Goal: Find specific page/section: Find specific page/section

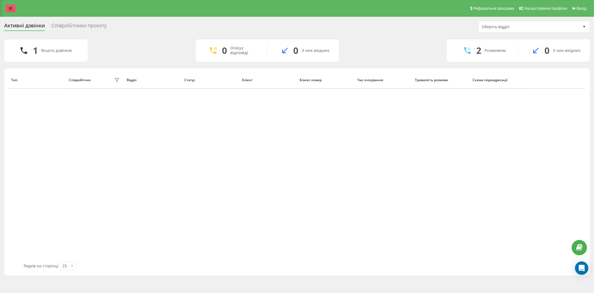
click at [7, 6] on link at bounding box center [11, 8] width 10 height 8
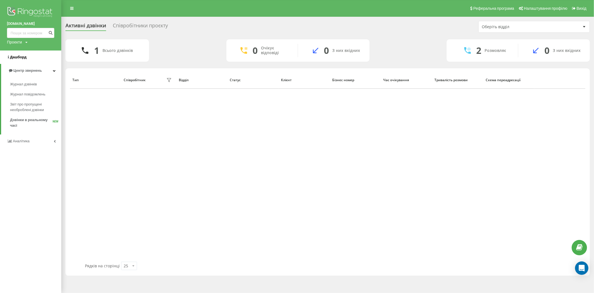
click at [17, 56] on span "Дашборд" at bounding box center [18, 57] width 16 height 4
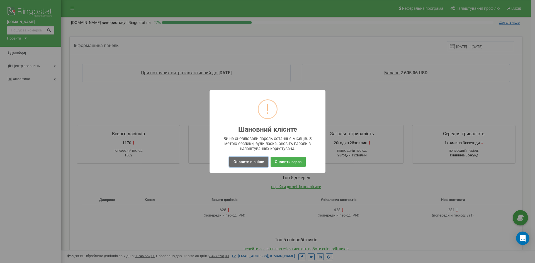
click at [255, 163] on button "Оновити пізніше" at bounding box center [248, 162] width 39 height 10
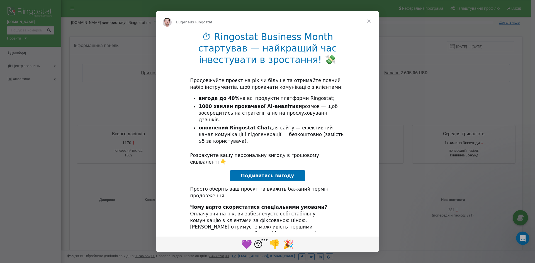
click at [369, 21] on span "Закрыть" at bounding box center [369, 21] width 20 height 20
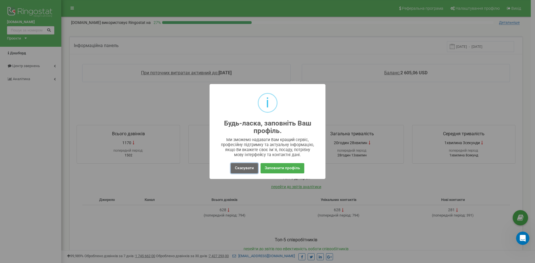
click at [247, 172] on button "Скасувати" at bounding box center [244, 168] width 27 height 10
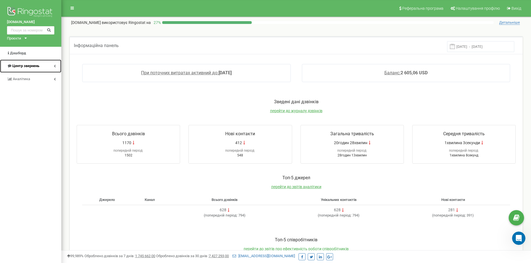
click at [23, 64] on span "Центр звернень" at bounding box center [25, 66] width 27 height 4
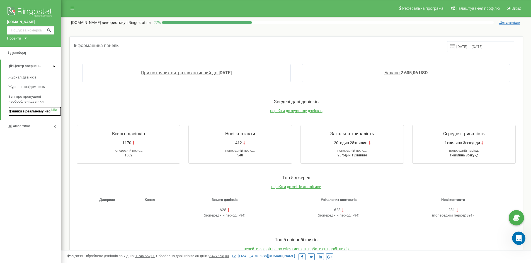
click at [25, 112] on span "Дзвінки в реальному часі" at bounding box center [29, 111] width 43 height 5
